Goal: Task Accomplishment & Management: Use online tool/utility

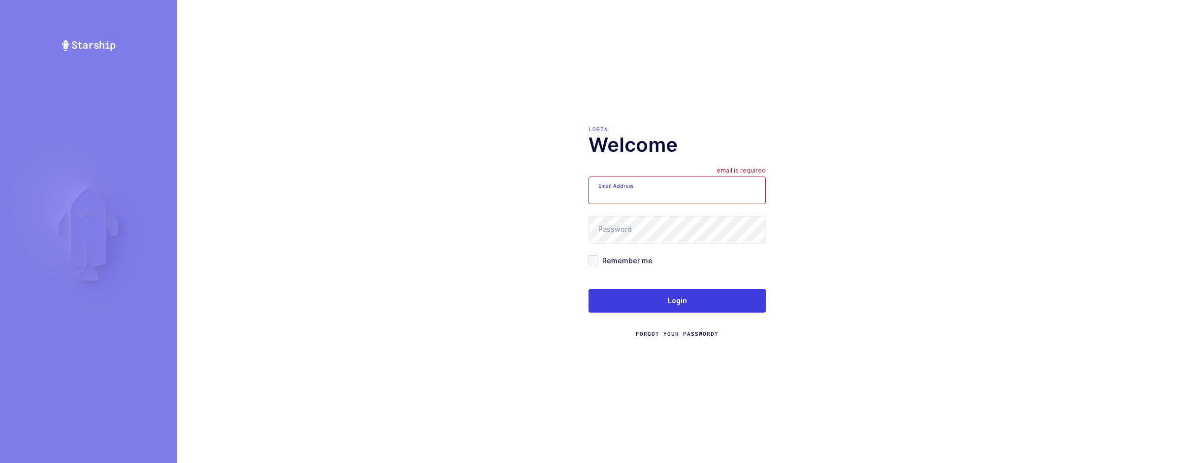
type input "[EMAIL_ADDRESS][DOMAIN_NAME]"
click at [627, 314] on div "Login Forgot Your Password?" at bounding box center [677, 313] width 177 height 49
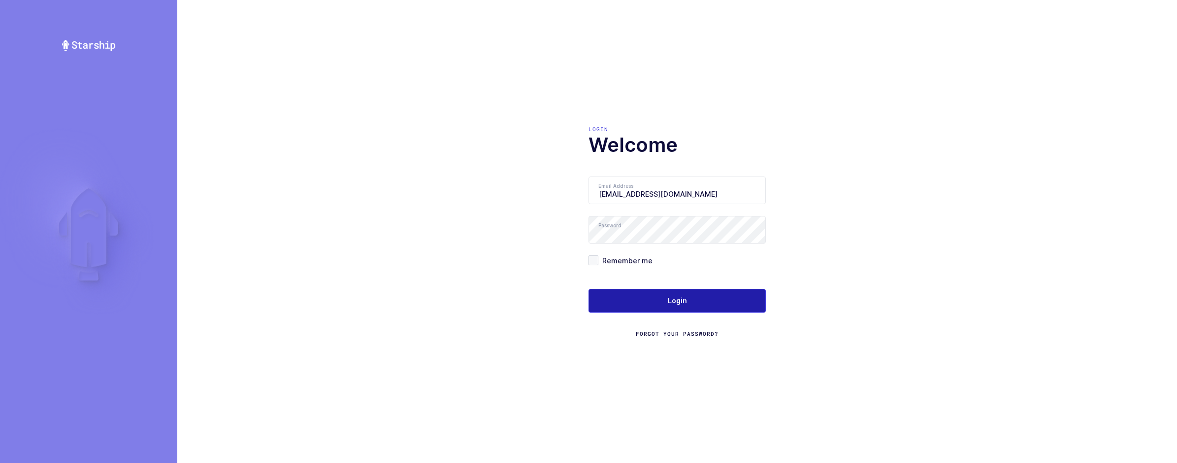
click at [629, 308] on button "Login" at bounding box center [677, 301] width 177 height 24
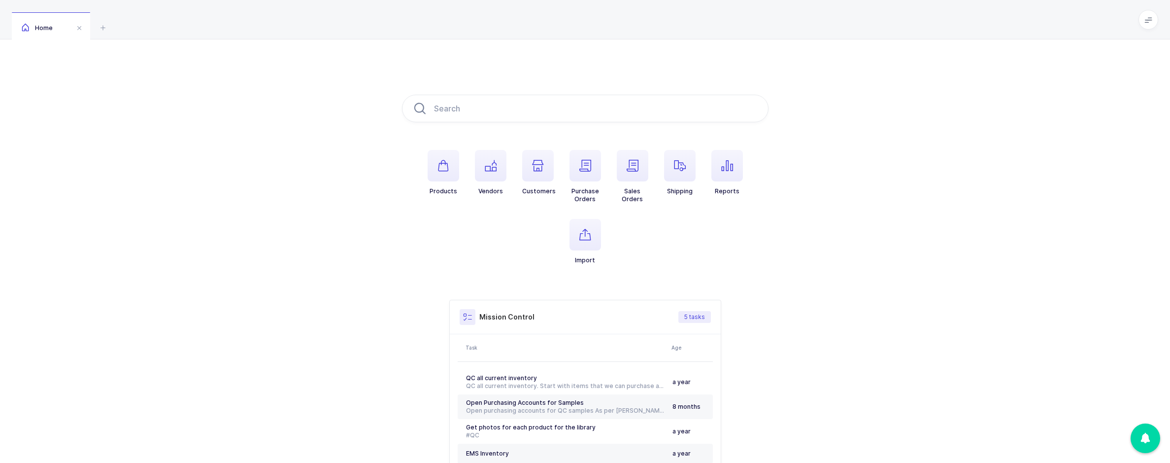
drag, startPoint x: 726, startPoint y: 176, endPoint x: 786, endPoint y: 187, distance: 61.2
click at [726, 176] on span "button" at bounding box center [727, 166] width 32 height 32
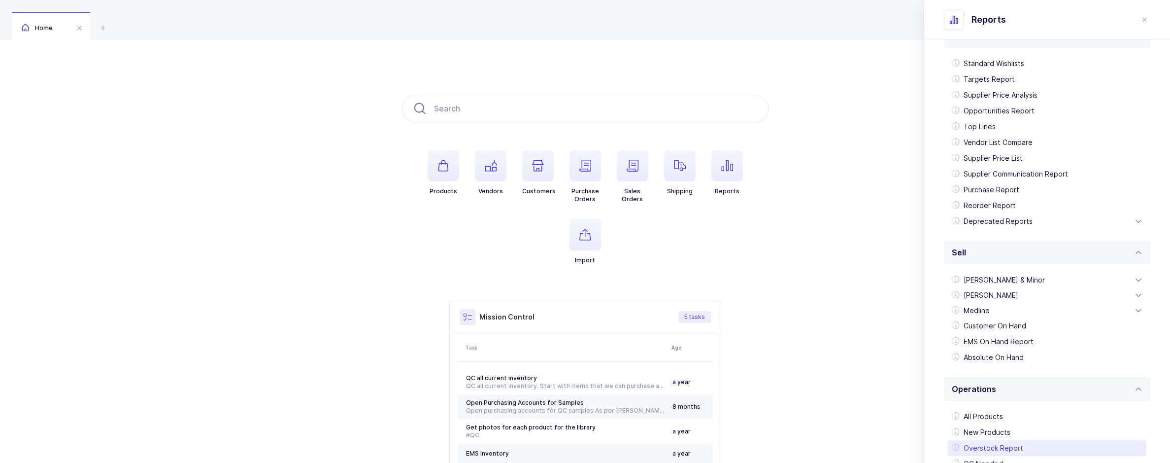
scroll to position [174, 0]
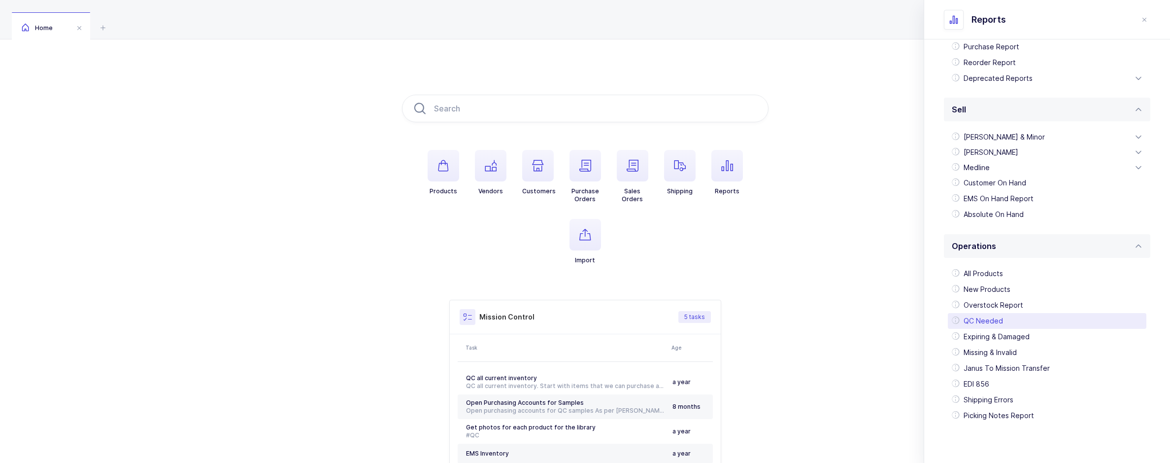
click at [999, 320] on div "QC Needed" at bounding box center [1047, 321] width 199 height 16
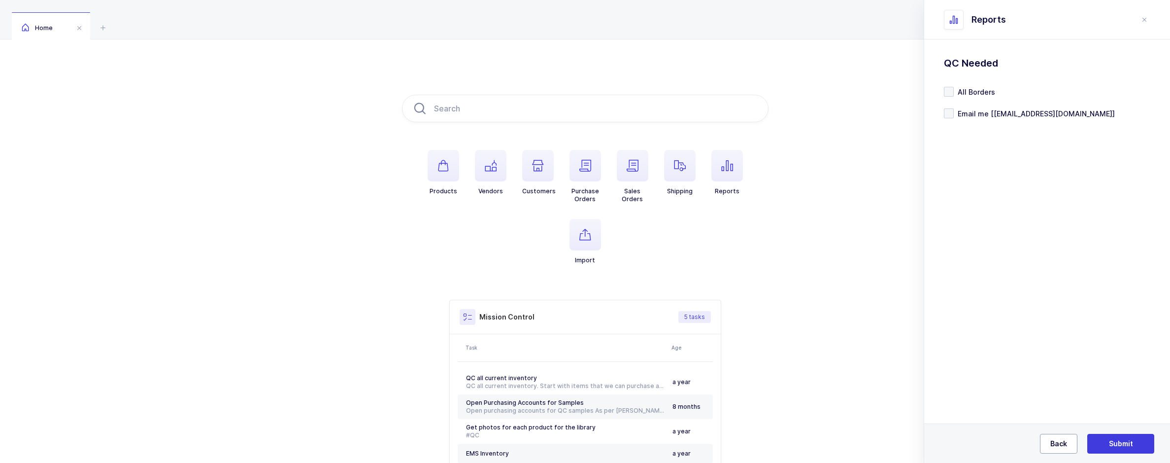
click at [1053, 444] on span "Back" at bounding box center [1058, 443] width 17 height 10
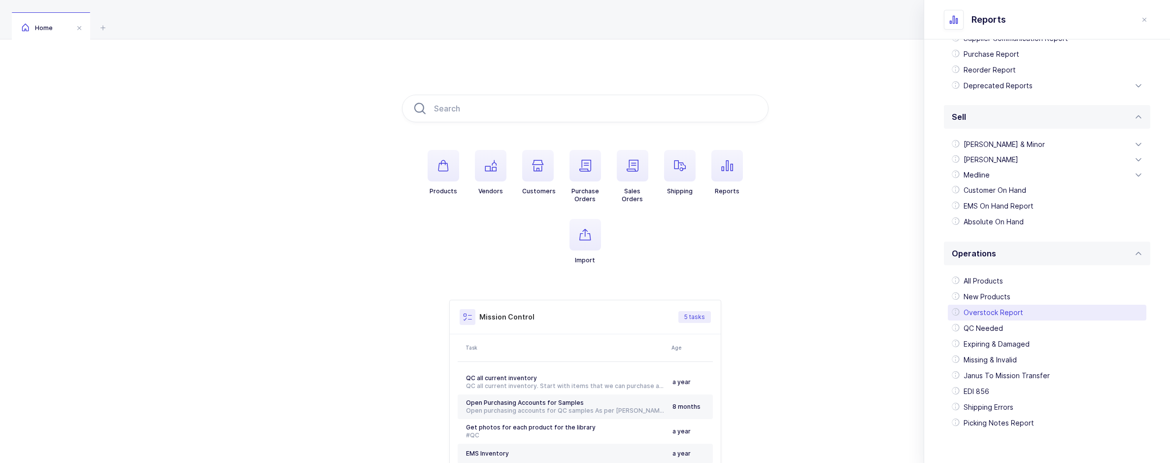
scroll to position [174, 0]
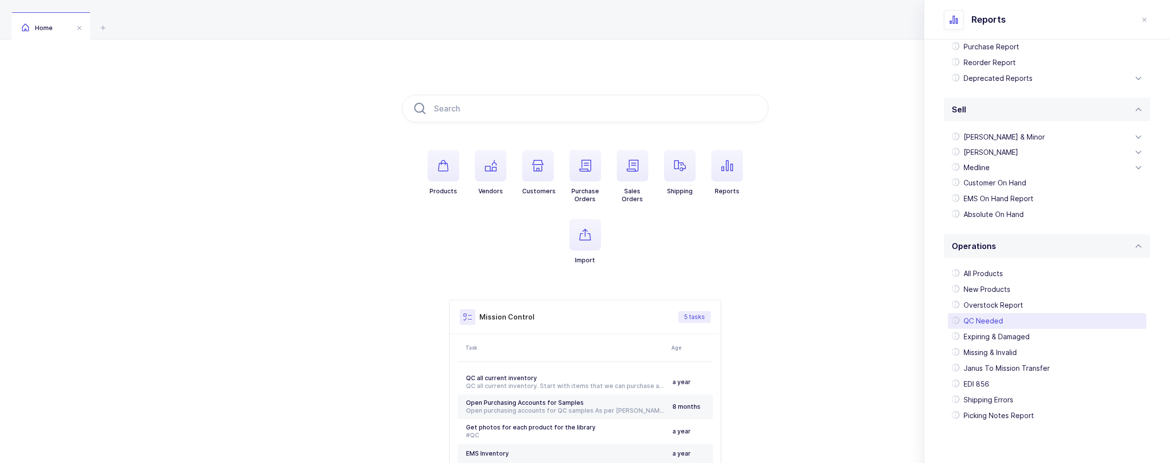
click at [989, 317] on div "QC Needed" at bounding box center [1047, 321] width 199 height 16
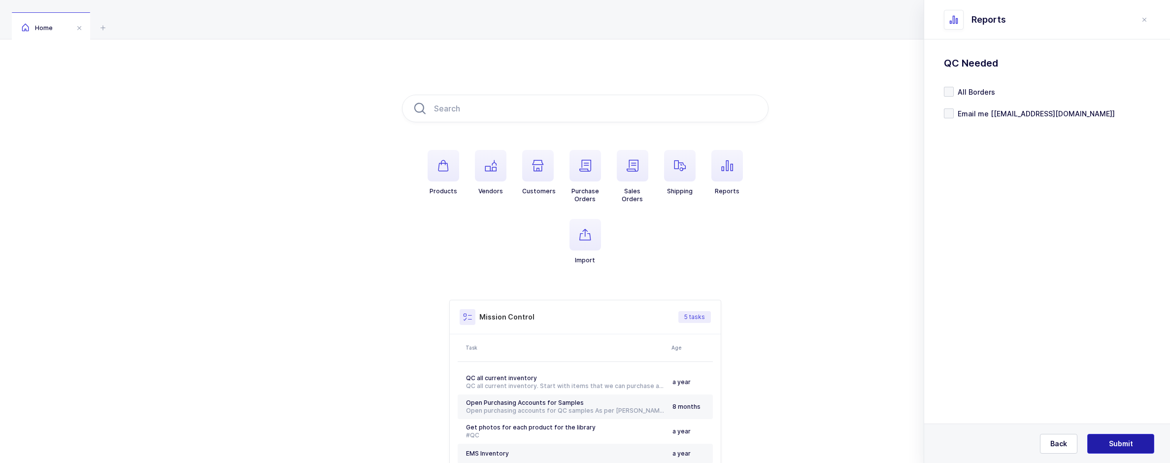
click at [1117, 437] on button "Submit" at bounding box center [1120, 443] width 67 height 20
